Goal: Information Seeking & Learning: Check status

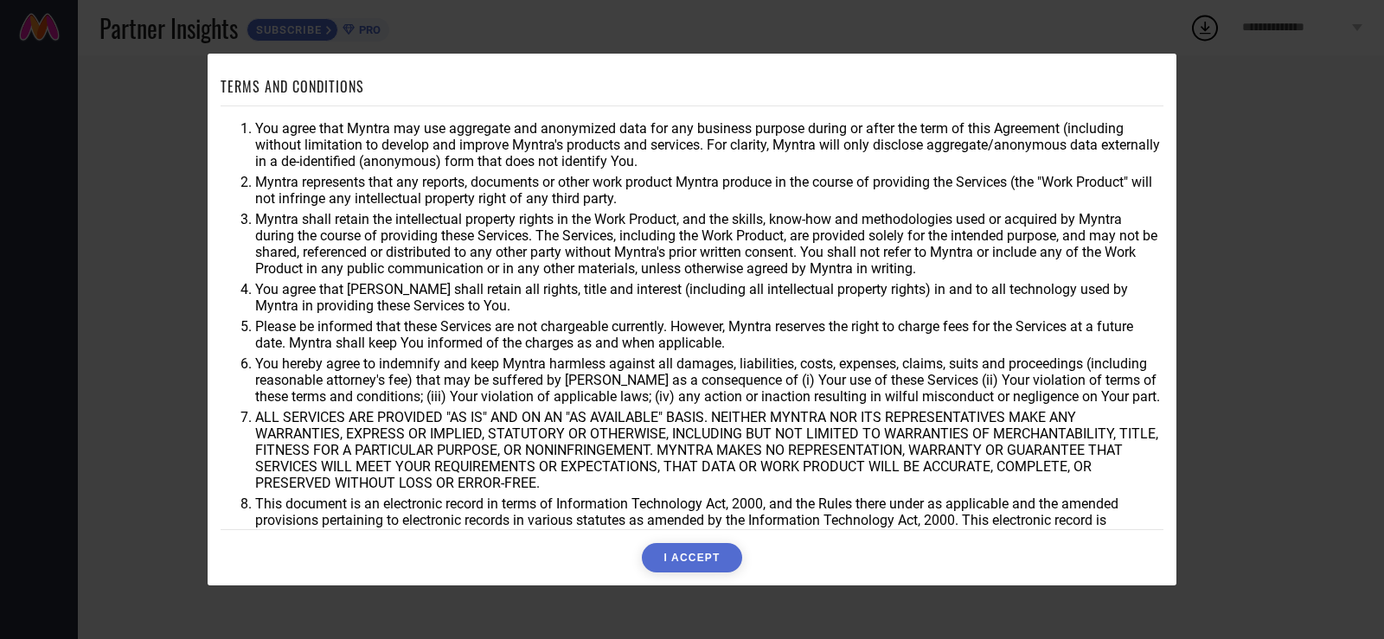
scroll to position [46, 0]
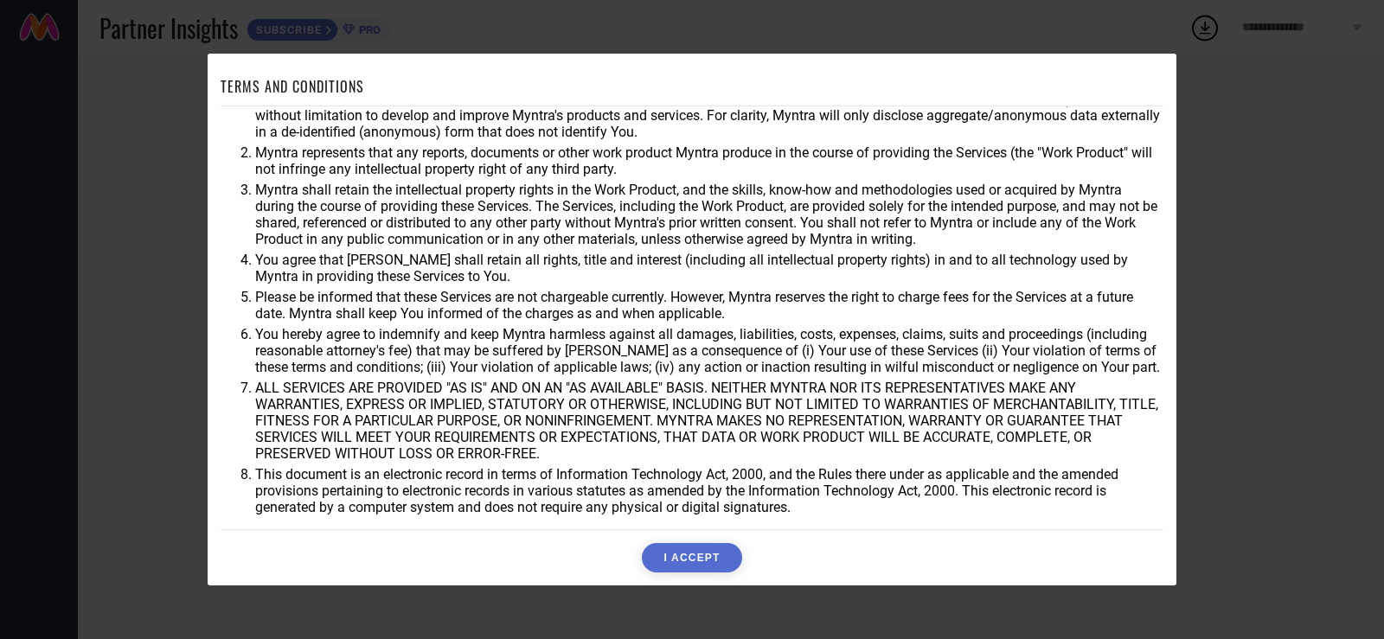
click at [706, 565] on button "I ACCEPT" at bounding box center [691, 557] width 99 height 29
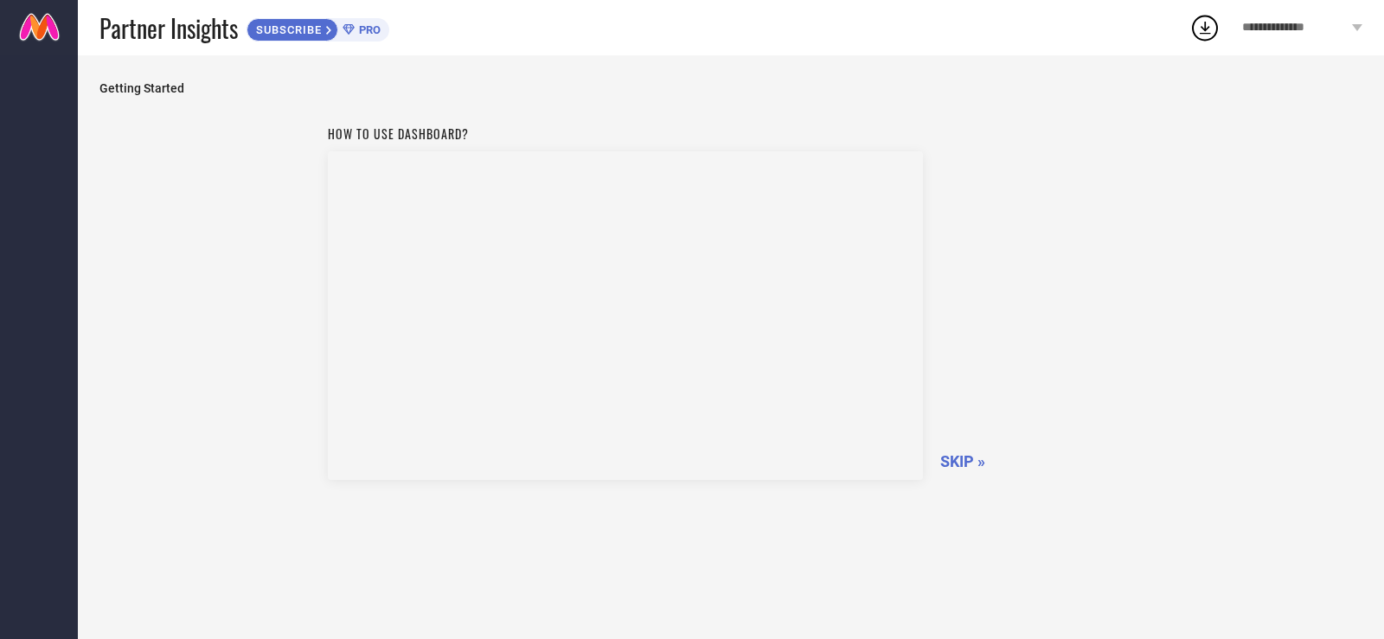
click at [968, 461] on span "SKIP »" at bounding box center [962, 461] width 45 height 18
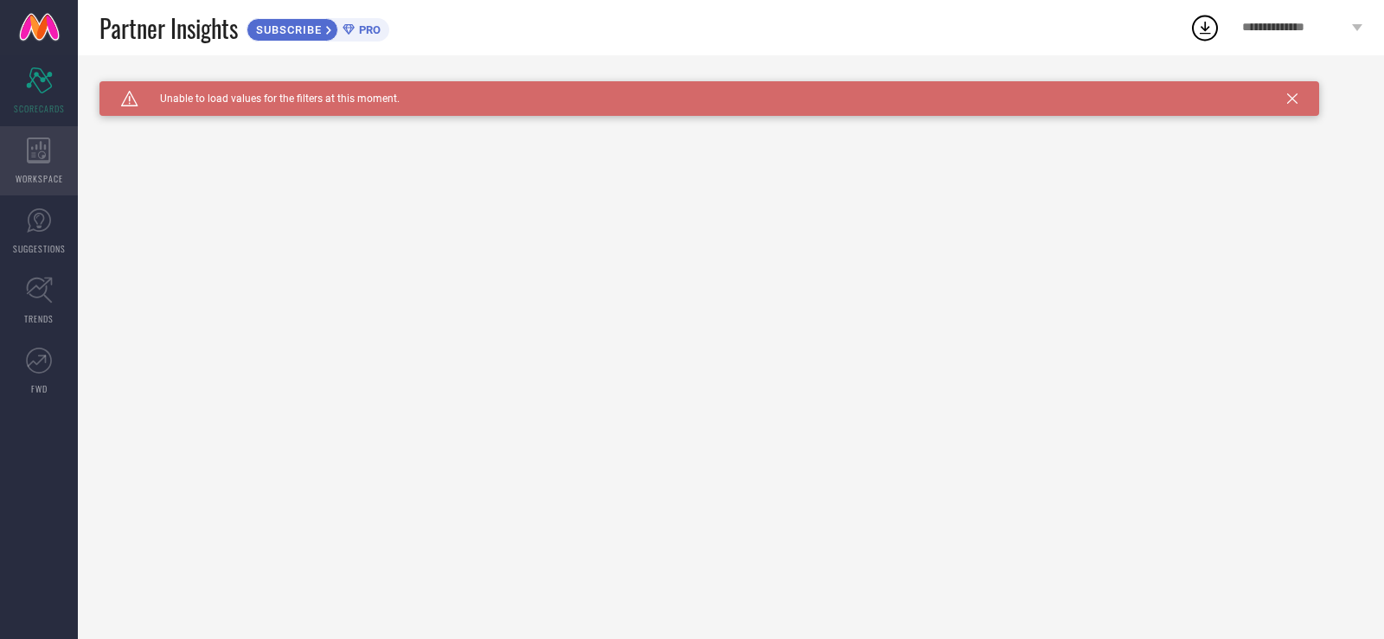
click at [35, 151] on icon at bounding box center [39, 150] width 24 height 26
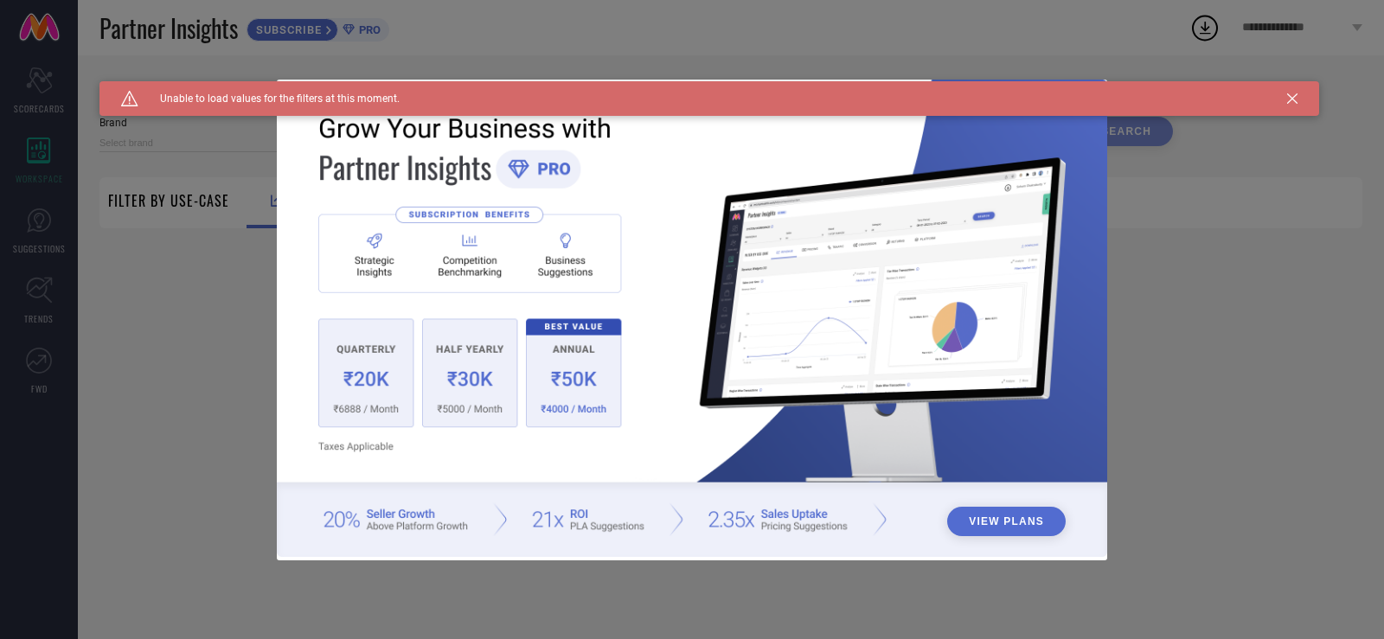
type input "1 STOP FASHION"
type input "All"
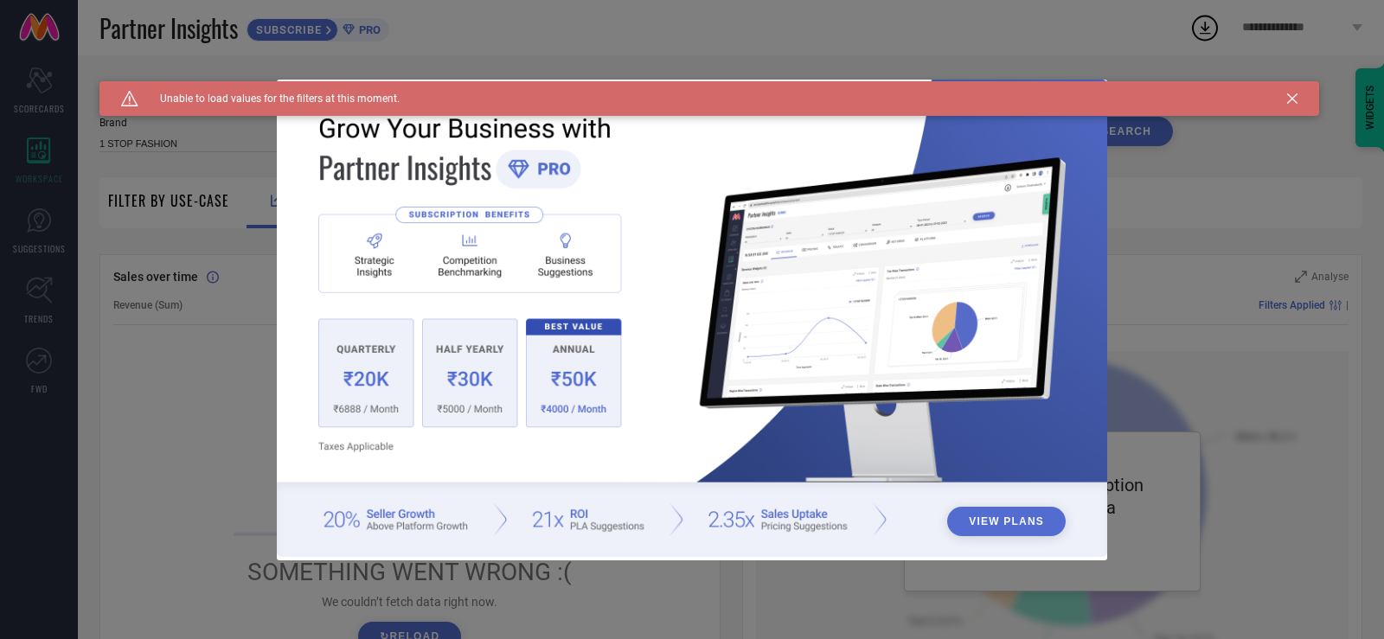
click at [1295, 104] on div "Caution Created with Sketch. Unable to load values for the filters at this mome…" at bounding box center [708, 98] width 1219 height 35
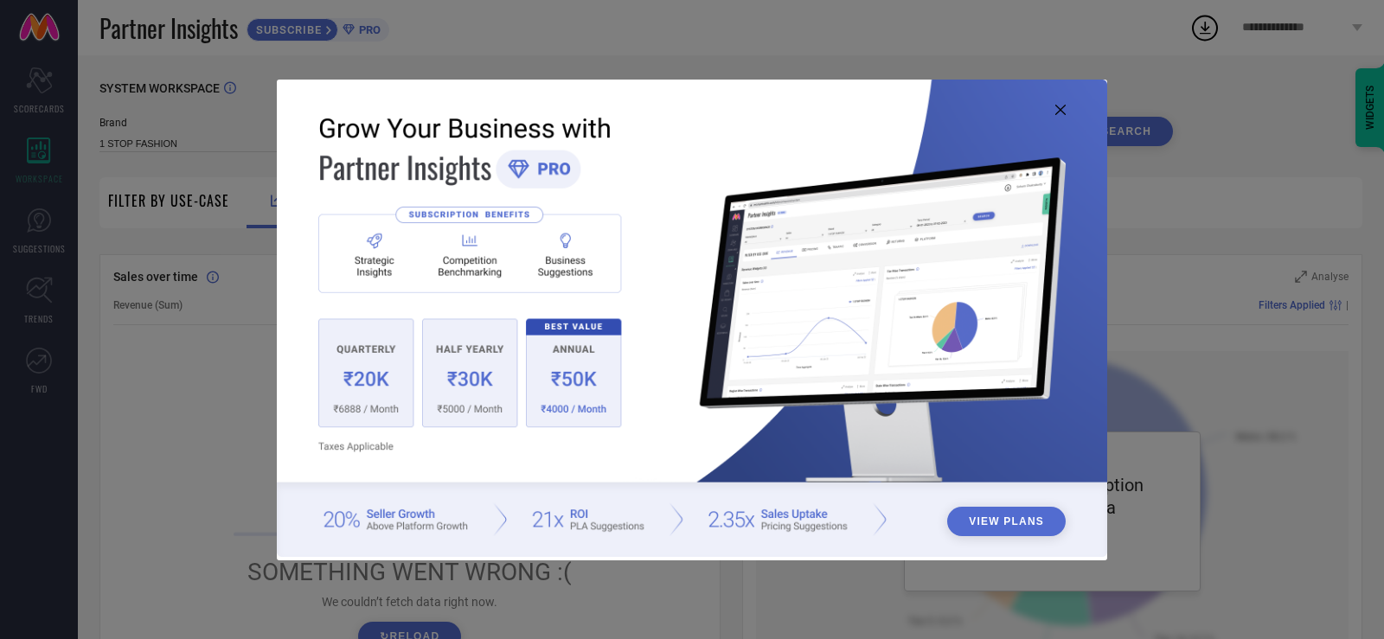
click at [1292, 98] on div "View Plans" at bounding box center [692, 319] width 1384 height 639
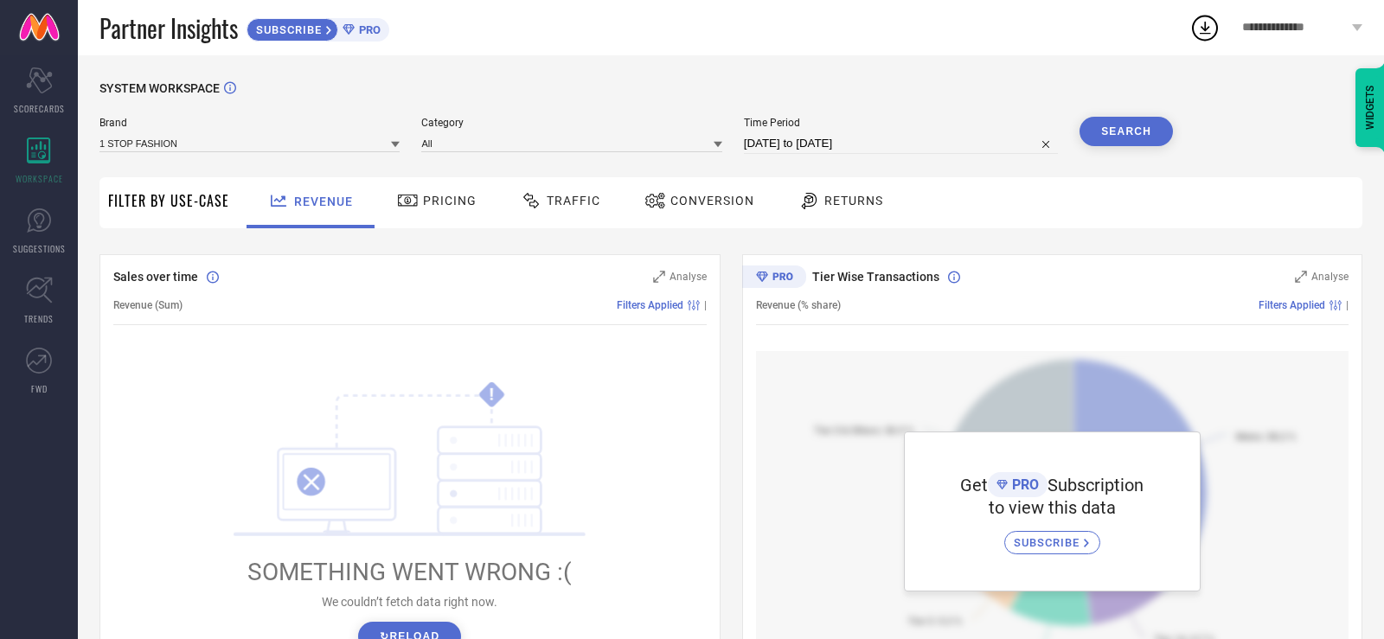
click at [530, 200] on icon at bounding box center [532, 200] width 22 height 21
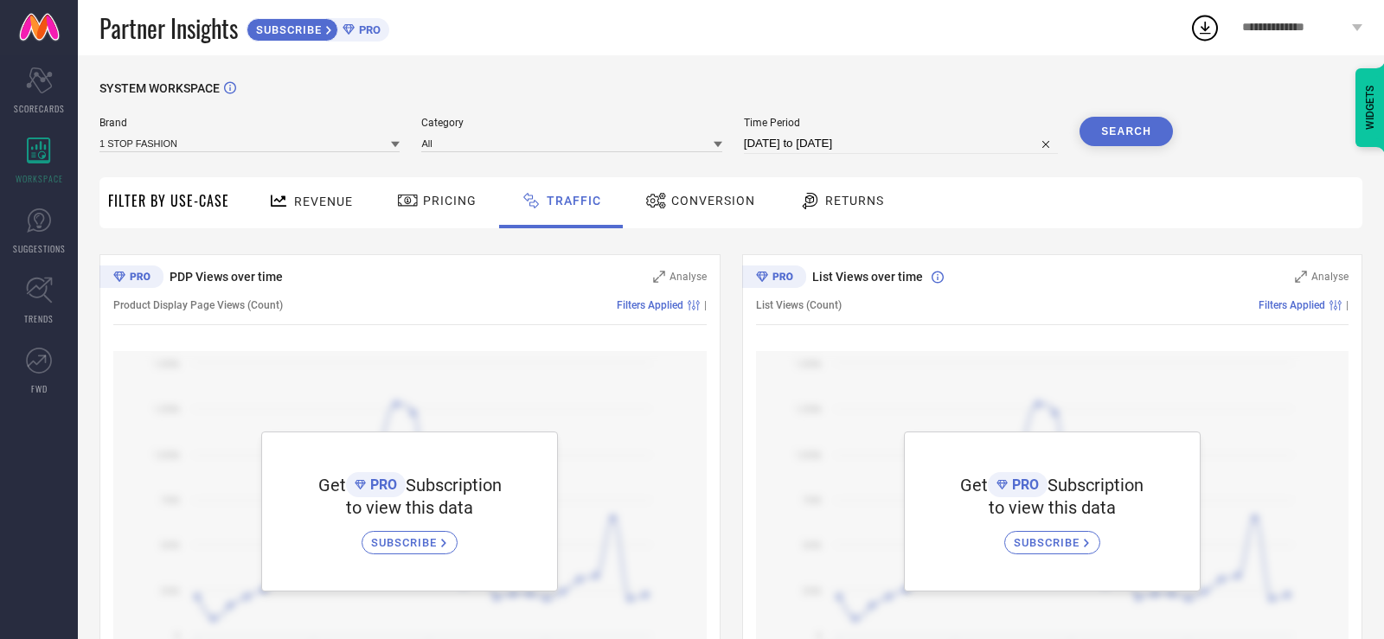
click at [827, 150] on input "[DATE] to [DATE]" at bounding box center [901, 143] width 314 height 21
select select "7"
select select "2025"
select select "8"
select select "2025"
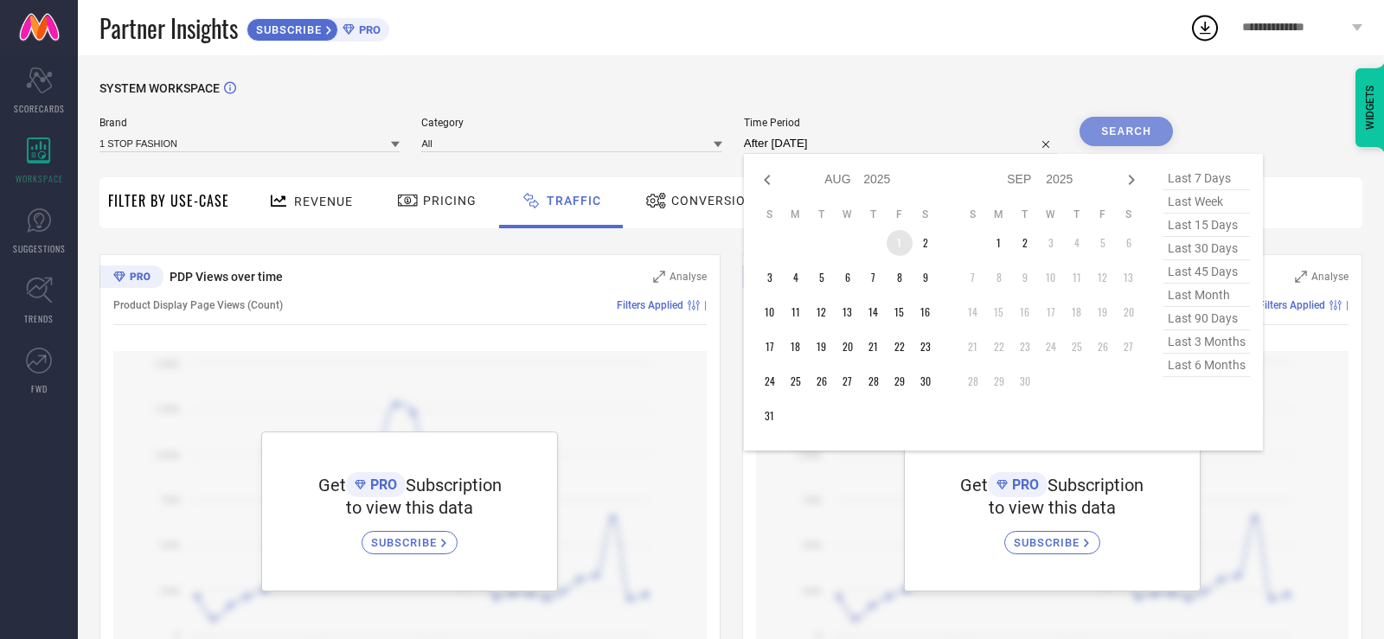
click at [899, 239] on td "1" at bounding box center [899, 243] width 26 height 26
type input "[DATE] to [DATE]"
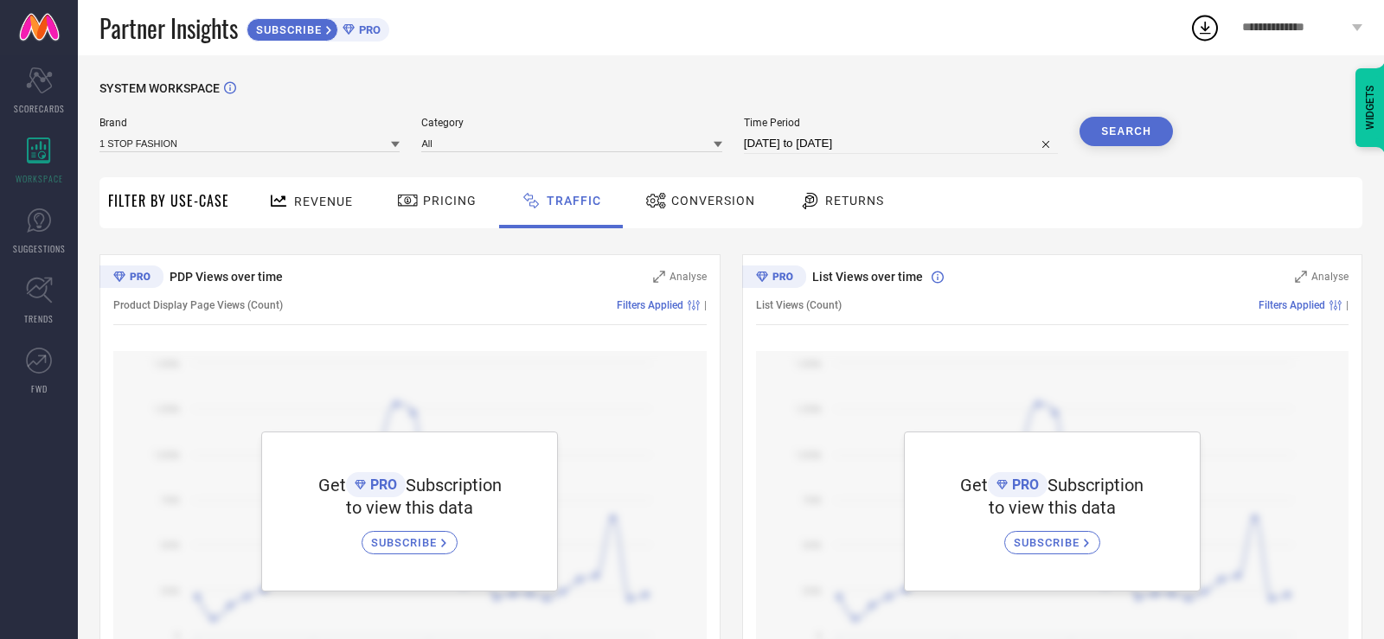
click at [1120, 132] on button "Search" at bounding box center [1125, 131] width 93 height 29
click at [848, 142] on input "[DATE] to [DATE]" at bounding box center [901, 143] width 314 height 21
select select "7"
select select "2025"
select select "8"
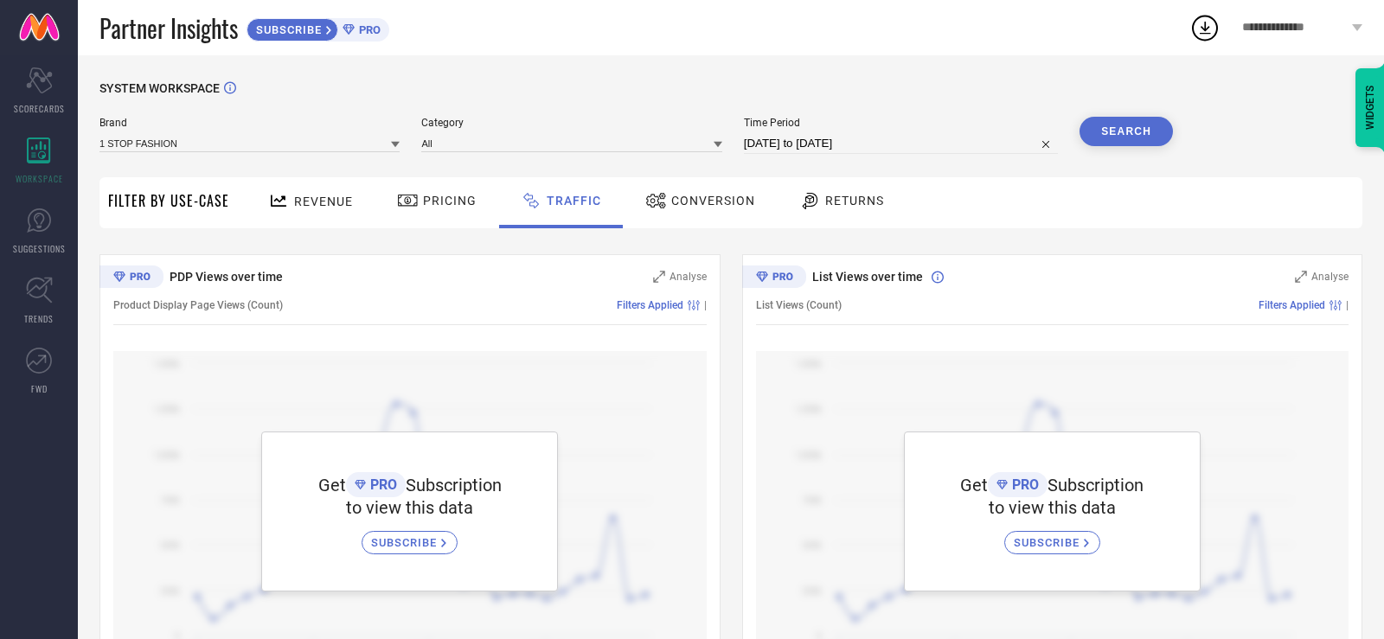
select select "2025"
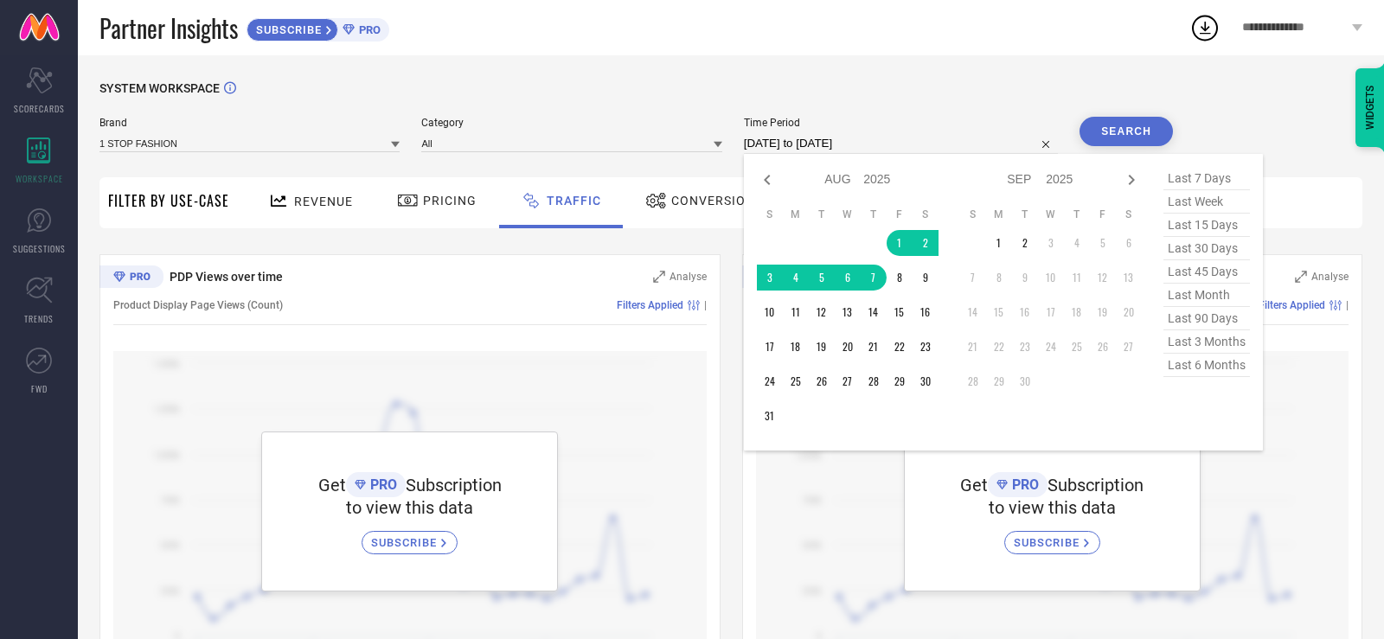
click at [588, 71] on div "SYSTEM WORKSPACE Brand 1 STOP FASHION Category All Time Period [DATE] to [DATE]…" at bounding box center [731, 383] width 1306 height 657
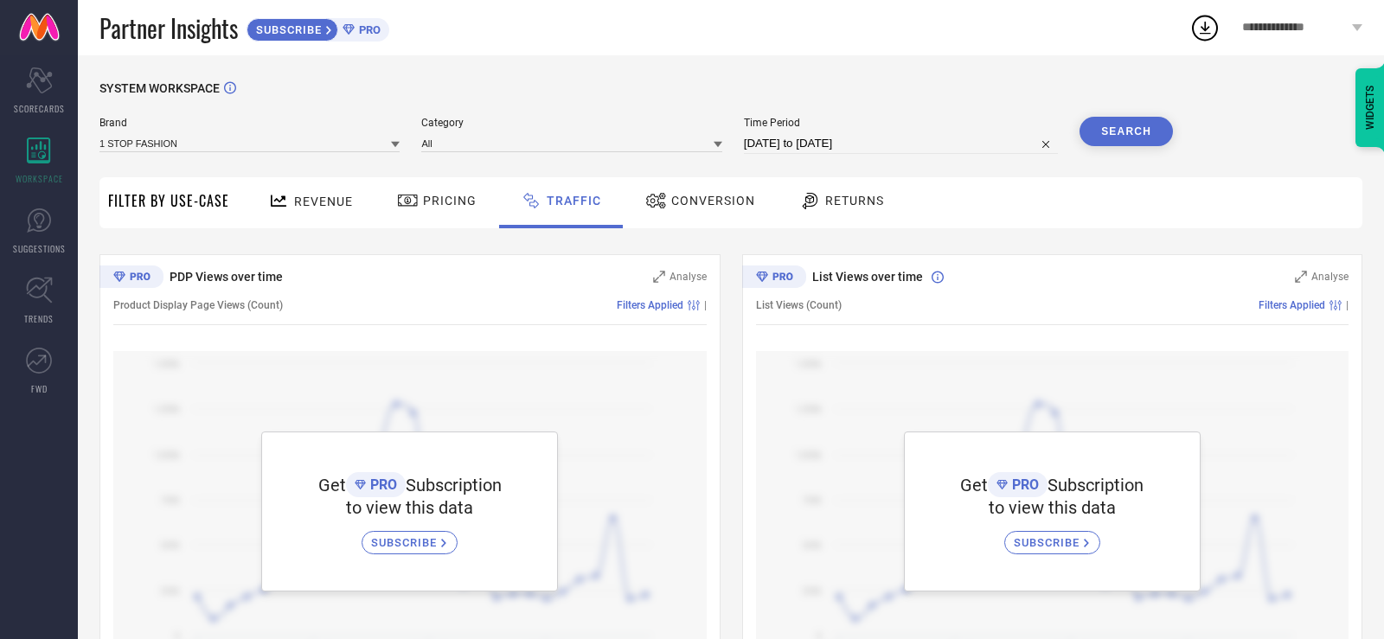
click at [674, 219] on div "Conversion" at bounding box center [699, 202] width 153 height 51
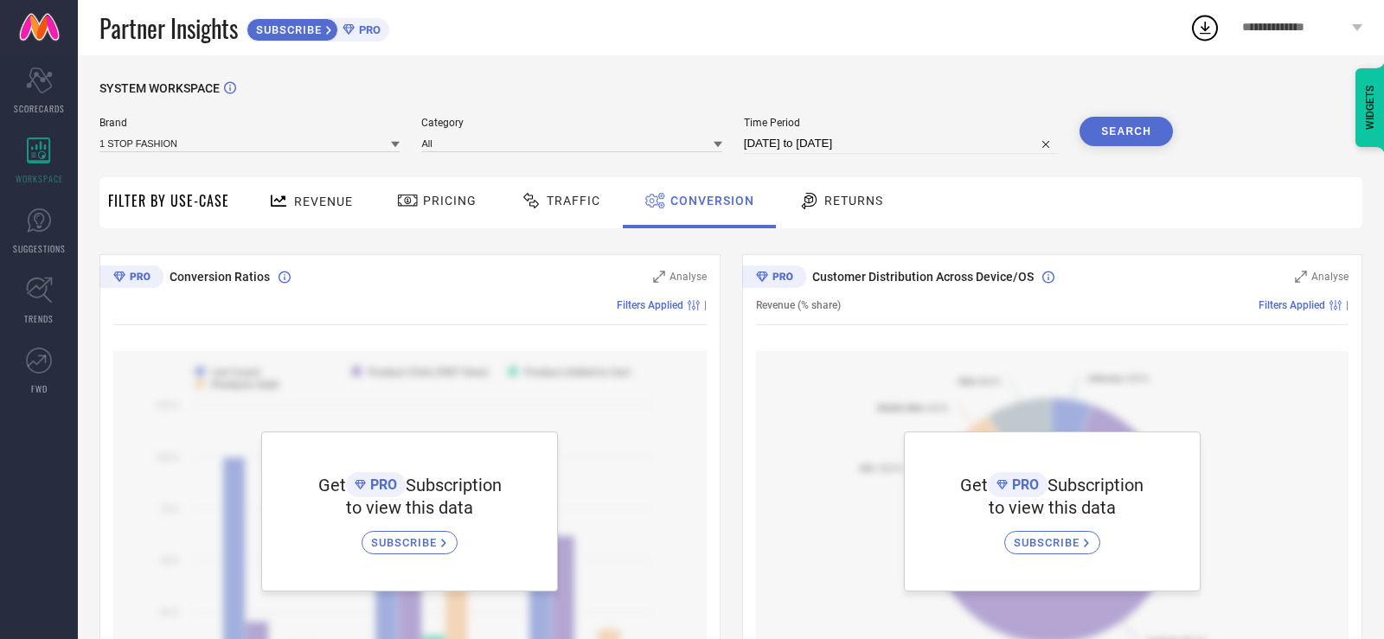
click at [301, 16] on link "SUBSCRIBE PRO" at bounding box center [317, 28] width 143 height 28
click at [18, 225] on link "SUGGESTIONS" at bounding box center [39, 230] width 78 height 69
